Goal: Task Accomplishment & Management: Use online tool/utility

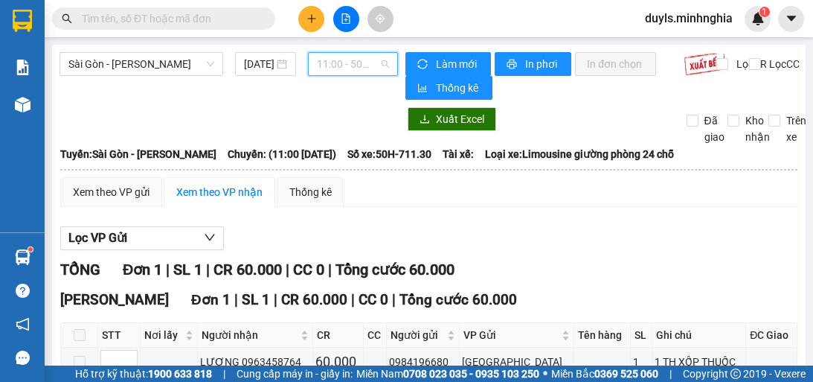
click at [364, 70] on span "11:00 - 50H-711.30" at bounding box center [353, 64] width 72 height 22
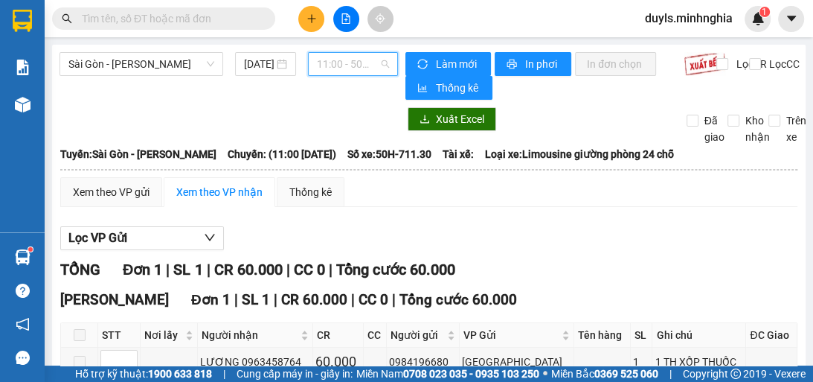
scroll to position [107, 0]
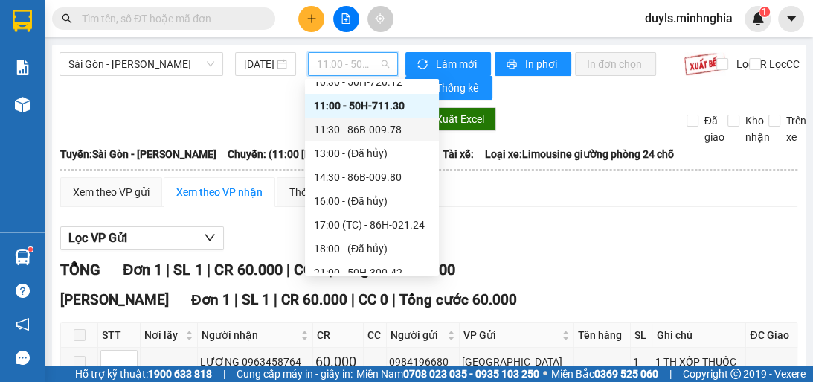
click at [387, 132] on div "11:30 - 86B-009.78" at bounding box center [372, 129] width 116 height 16
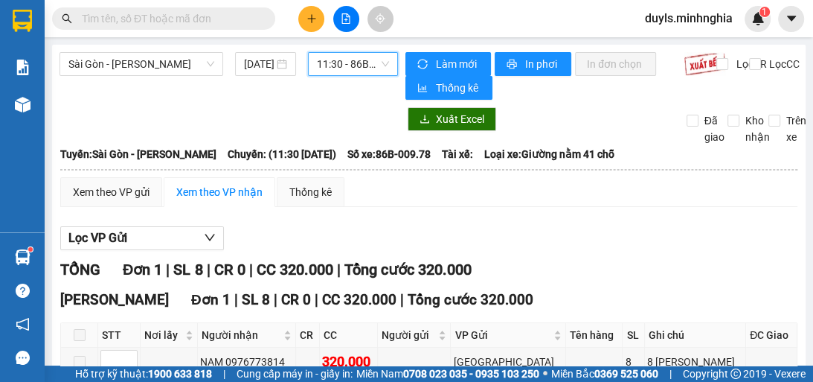
scroll to position [86, 0]
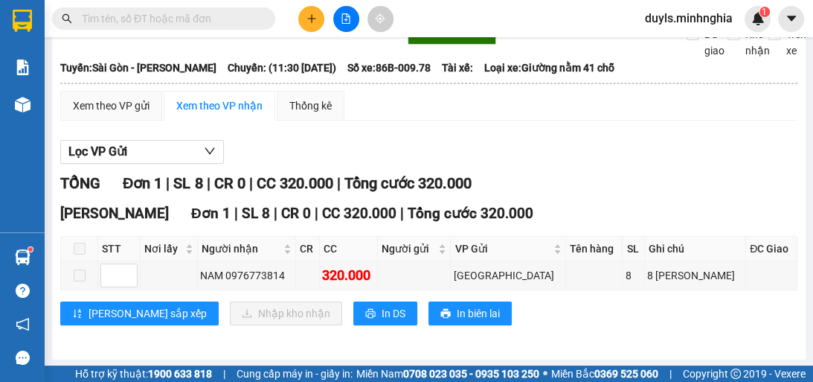
click at [636, 145] on div "Lọc VP Gửi" at bounding box center [429, 152] width 738 height 25
click at [636, 137] on div "Lọc VP Gửi TỔNG Đơn 1 | SL 8 | CR 0 | CC 320.000 | Tổng cước 320.000 [GEOGRAPH…" at bounding box center [429, 237] width 738 height 211
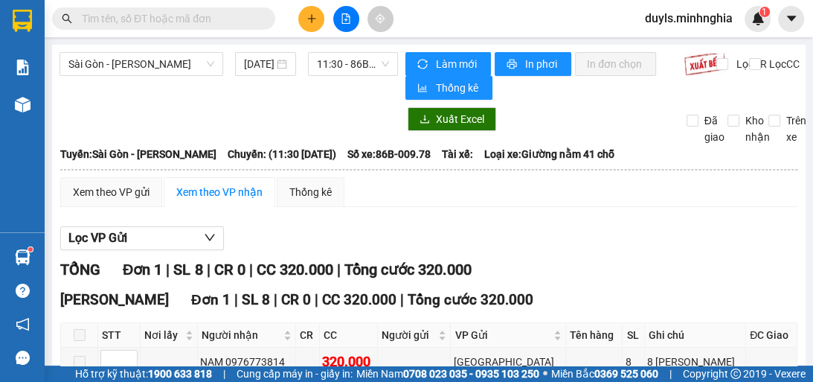
click at [363, 76] on div "Sài Gòn - Phan Rí [DATE] 11:30 - 86B-009.78" at bounding box center [229, 76] width 339 height 48
click at [365, 69] on span "11:30 - 86B-009.78" at bounding box center [353, 64] width 72 height 22
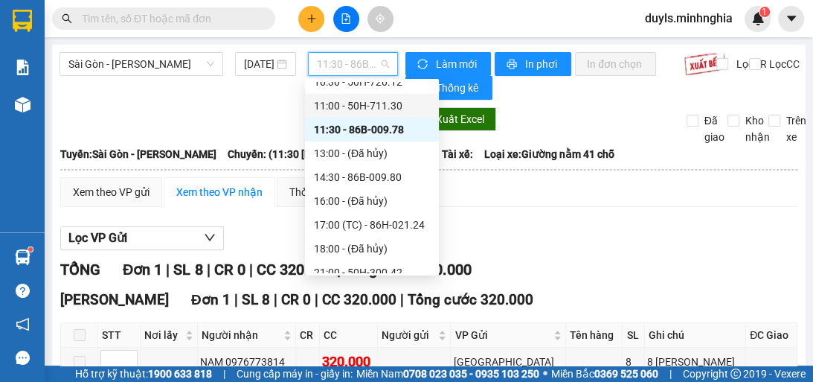
click at [417, 112] on div "11:00 - 50H-711.30" at bounding box center [372, 106] width 116 height 16
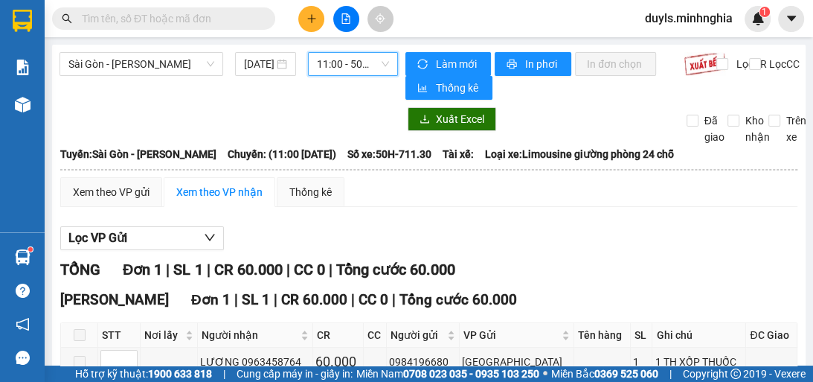
click at [333, 71] on span "11:00 - 50H-711.30" at bounding box center [353, 64] width 72 height 22
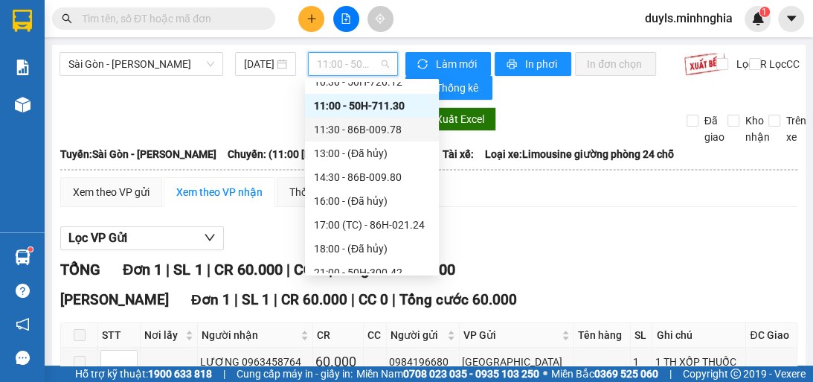
click at [368, 127] on div "11:30 - 86B-009.78" at bounding box center [372, 129] width 116 height 16
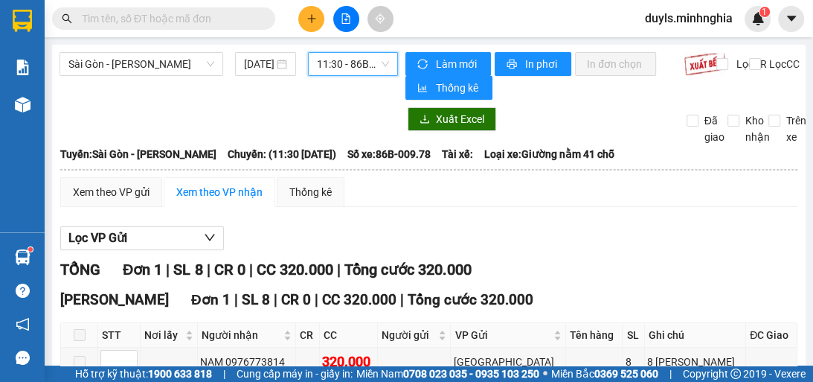
scroll to position [86, 0]
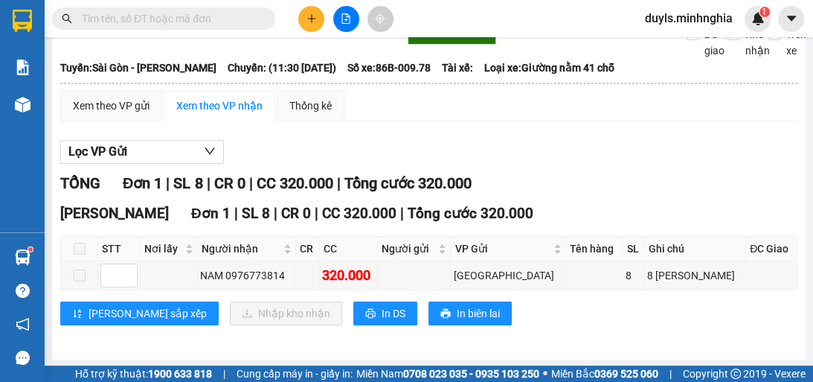
click at [533, 167] on div "Lọc VP Gửi TỔNG Đơn 1 | SL 8 | CR 0 | CC 320.000 | Tổng cước 320.000 [GEOGRAPH…" at bounding box center [429, 237] width 738 height 211
click at [535, 167] on div "Lọc VP Gửi TỔNG Đơn 1 | SL 8 | CR 0 | CC 320.000 | Tổng cước 320.000 [GEOGRAPH…" at bounding box center [429, 237] width 738 height 211
click at [422, 164] on div "Lọc VP Gửi TỔNG Đơn 1 | SL 8 | CR 0 | CC 320.000 | Tổng cước 320.000 [GEOGRAPH…" at bounding box center [429, 237] width 738 height 211
click at [593, 179] on div "TỔNG Đơn 1 | SL 8 | CR 0 | CC 320.000 | Tổng cước 320.000" at bounding box center [429, 183] width 738 height 23
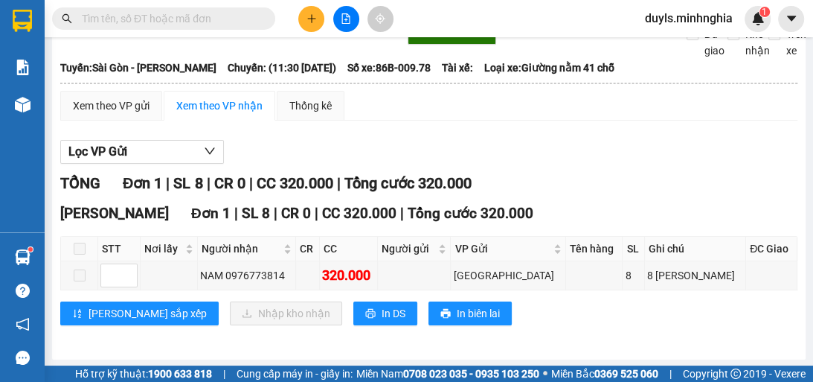
scroll to position [0, 0]
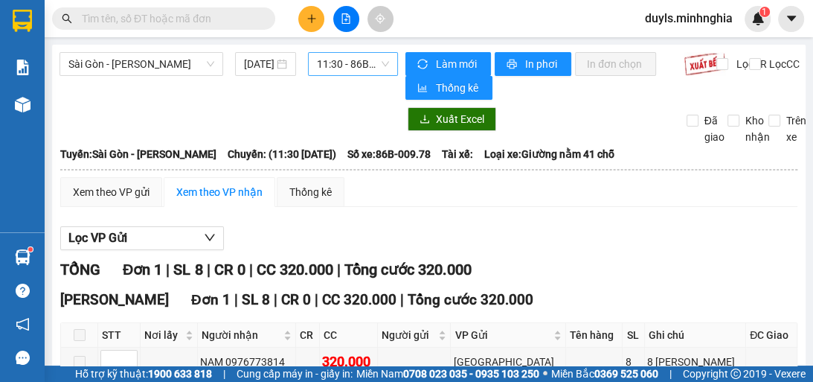
click at [366, 64] on span "11:30 - 86B-009.78" at bounding box center [353, 64] width 72 height 22
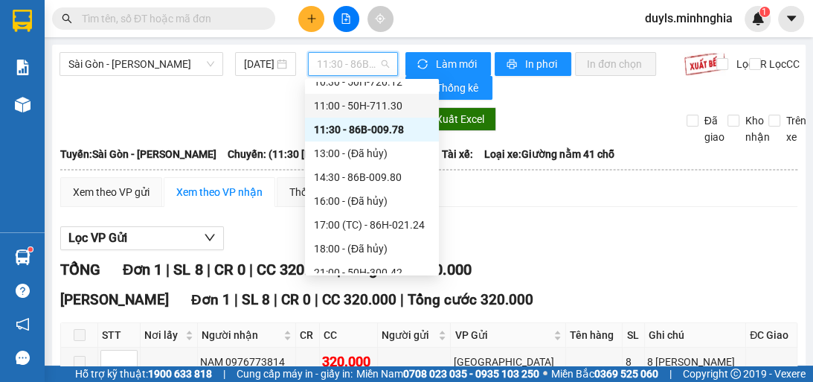
click at [391, 107] on div "11:00 - 50H-711.30" at bounding box center [372, 106] width 116 height 16
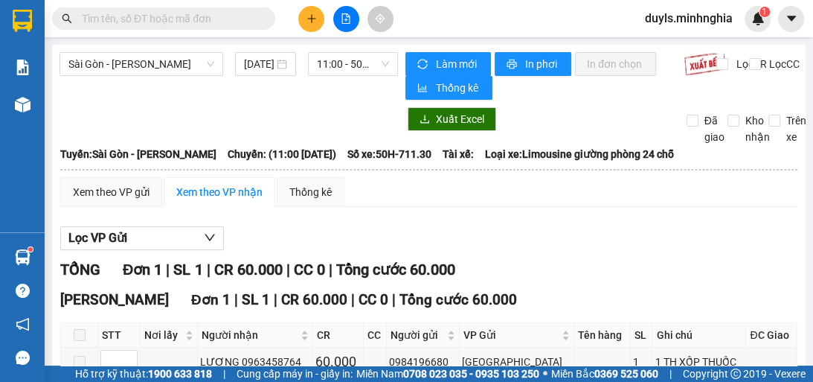
click at [494, 207] on div "Xem theo VP gửi Xem theo VP nhận Thống kê Lọc VP Gửi TỔNG Đơn 1 | SL 1 | CR 60…" at bounding box center [429, 303] width 738 height 253
click at [363, 74] on span "11:00 - 50H-711.30" at bounding box center [353, 64] width 72 height 22
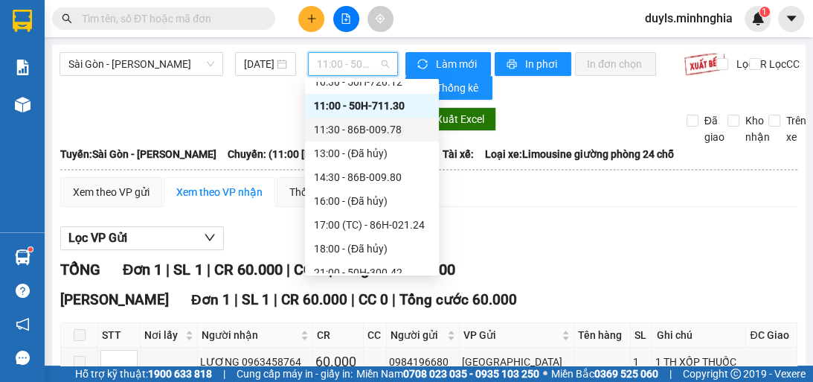
click at [386, 127] on div "11:30 - 86B-009.78" at bounding box center [372, 129] width 116 height 16
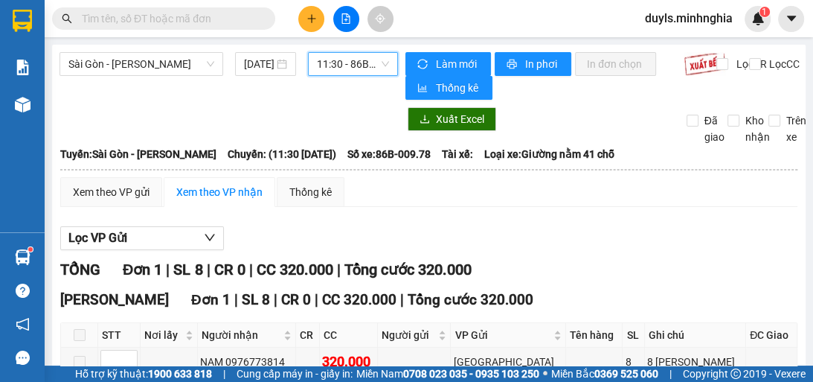
click at [524, 229] on div "Lọc VP Gửi" at bounding box center [429, 238] width 738 height 25
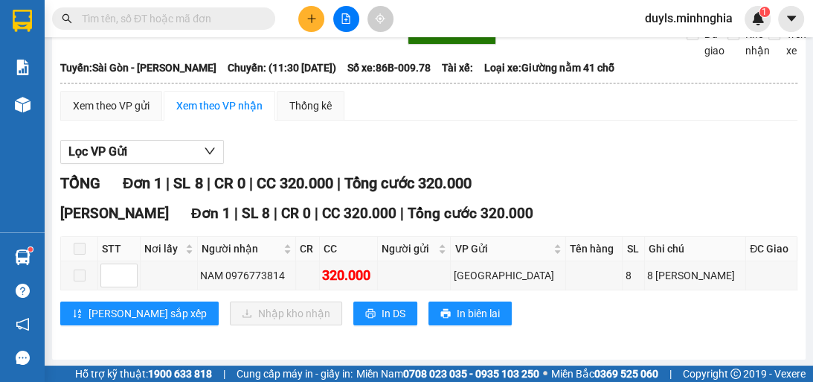
click at [429, 4] on div "Kết quả tìm kiếm ( 0 ) Bộ lọc No Data duyls.minhnghia 1" at bounding box center [406, 18] width 813 height 37
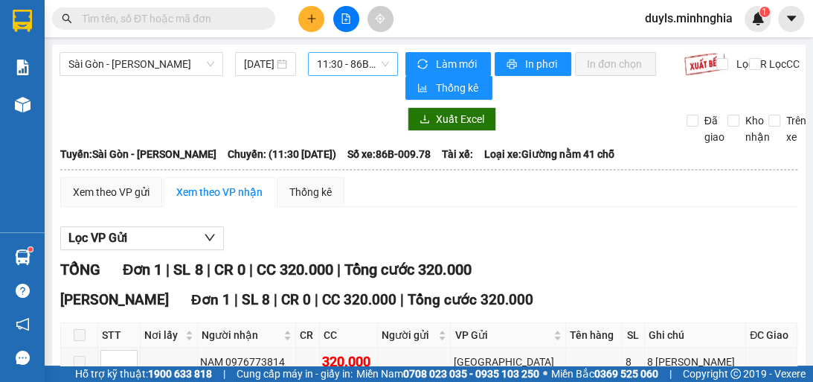
click at [317, 57] on span "11:30 - 86B-009.78" at bounding box center [353, 64] width 72 height 22
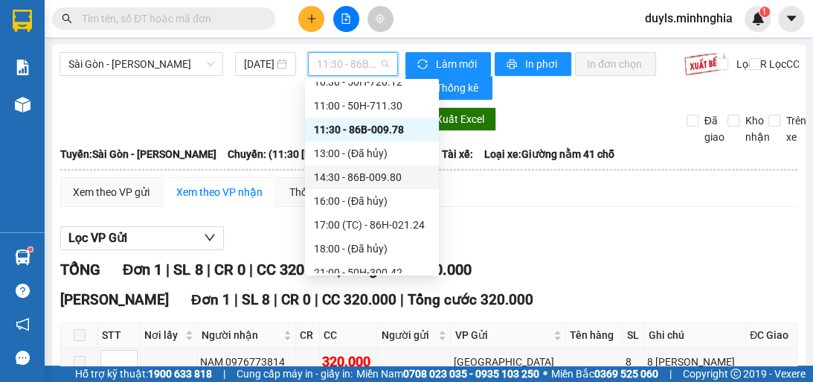
click at [397, 176] on div "14:30 - 86B-009.80" at bounding box center [372, 177] width 116 height 16
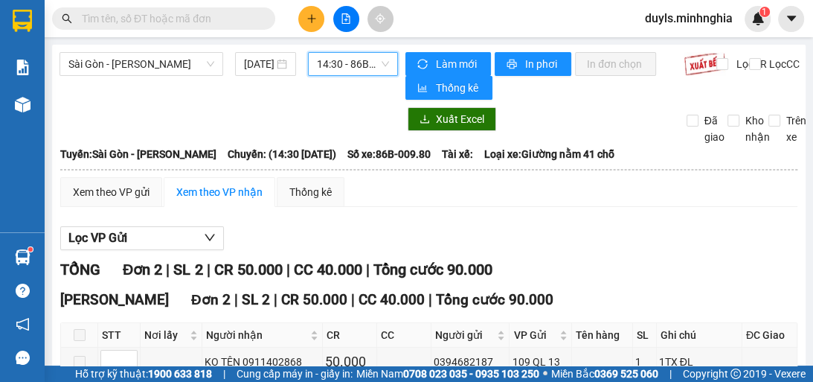
scroll to position [115, 0]
